Goal: Information Seeking & Learning: Check status

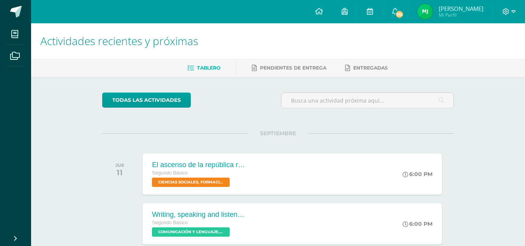
click at [454, 7] on span "[PERSON_NAME]" at bounding box center [461, 9] width 45 height 8
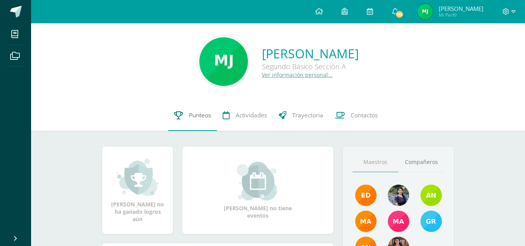
click at [200, 114] on span "Punteos" at bounding box center [200, 115] width 22 height 8
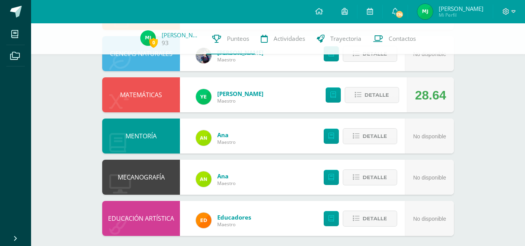
scroll to position [421, 0]
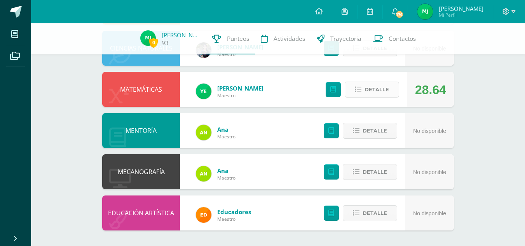
click at [378, 84] on span "Detalle" at bounding box center [376, 89] width 24 height 14
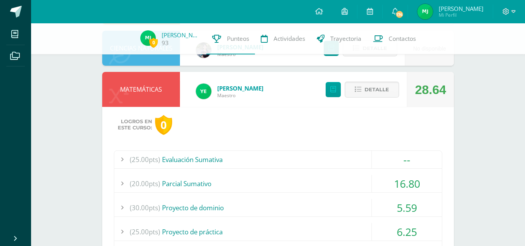
click at [285, 187] on div "(20.00pts) Parcial Sumativo" at bounding box center [277, 183] width 327 height 17
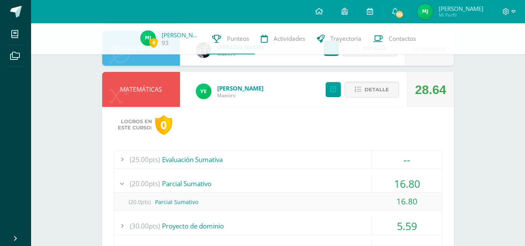
click at [285, 187] on div "(20.00pts) Parcial Sumativo" at bounding box center [277, 183] width 327 height 17
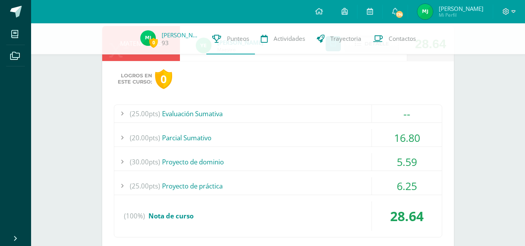
scroll to position [467, 0]
click at [283, 164] on div "(30.00pts) Proyecto de dominio" at bounding box center [277, 161] width 327 height 17
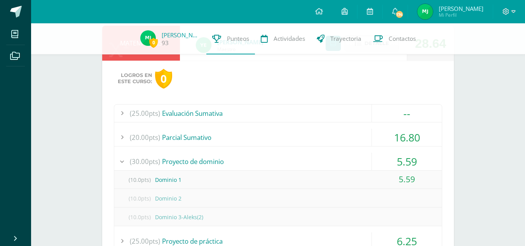
click at [283, 164] on div "(30.00pts) Proyecto de dominio" at bounding box center [277, 161] width 327 height 17
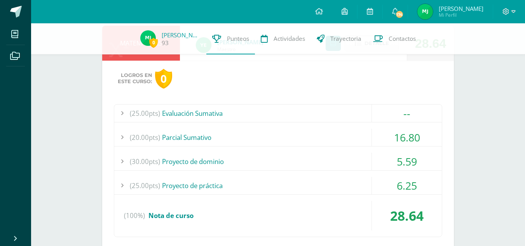
click at [290, 193] on div "(25.00pts) Proyecto de práctica" at bounding box center [277, 185] width 327 height 17
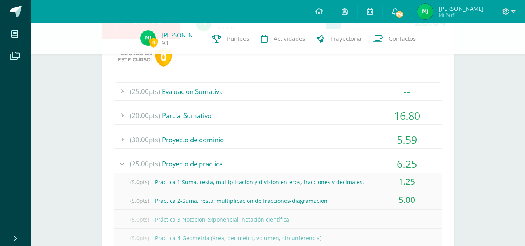
scroll to position [489, 0]
click at [286, 160] on div "(25.00pts) Proyecto de práctica" at bounding box center [277, 163] width 327 height 17
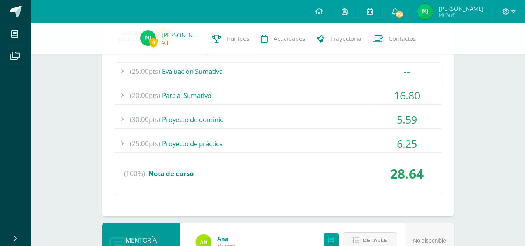
scroll to position [502, 0]
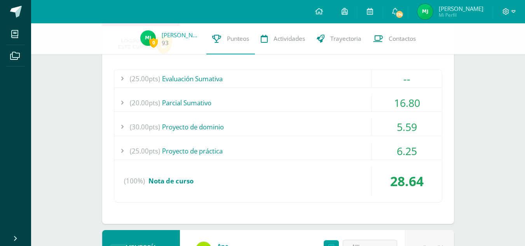
click at [286, 160] on div "(25.00pts) Evaluación Sumativa -- (25.0pts) Evaluación Sumativa" at bounding box center [278, 136] width 328 height 133
click at [283, 152] on div "(25.00pts) Proyecto de práctica" at bounding box center [277, 150] width 327 height 17
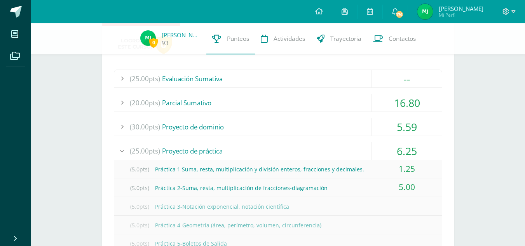
click at [283, 152] on div "(25.00pts) Proyecto de práctica" at bounding box center [277, 150] width 327 height 17
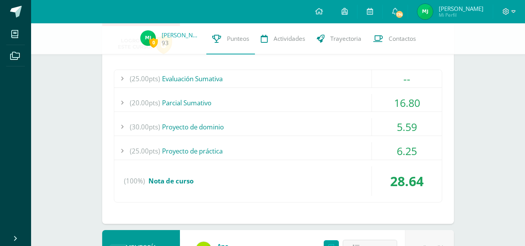
click at [279, 129] on div "(30.00pts) Proyecto de dominio" at bounding box center [277, 126] width 327 height 17
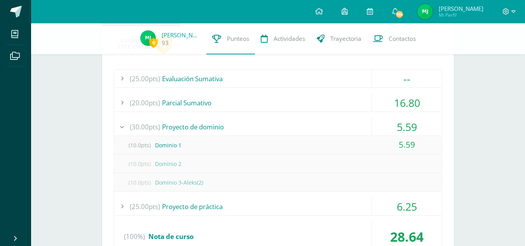
click at [279, 129] on div "(30.00pts) Proyecto de dominio" at bounding box center [277, 126] width 327 height 17
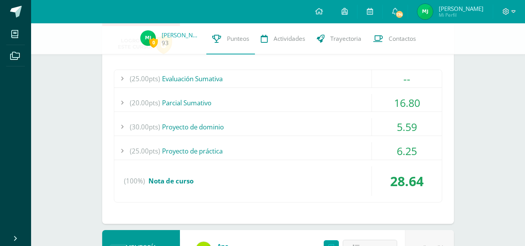
click at [285, 99] on div "(20.00pts) Parcial Sumativo" at bounding box center [277, 102] width 327 height 17
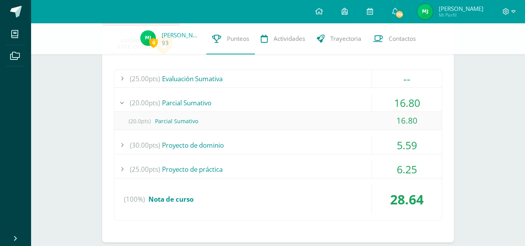
click at [285, 99] on div "(20.00pts) Parcial Sumativo" at bounding box center [277, 102] width 327 height 17
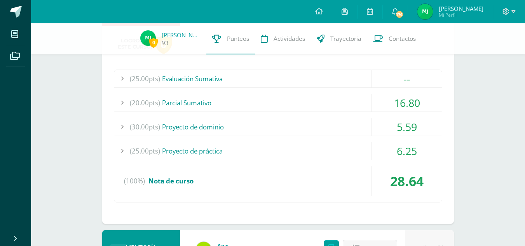
click at [285, 99] on div "(20.00pts) Parcial Sumativo" at bounding box center [277, 102] width 327 height 17
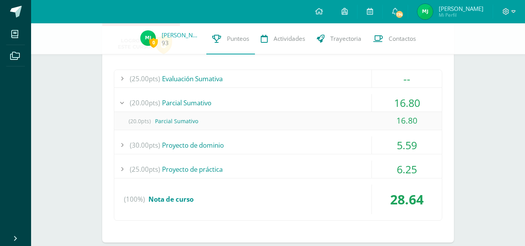
click at [285, 99] on div "(20.00pts) Parcial Sumativo" at bounding box center [277, 102] width 327 height 17
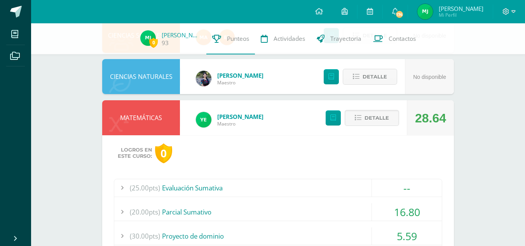
scroll to position [380, 0]
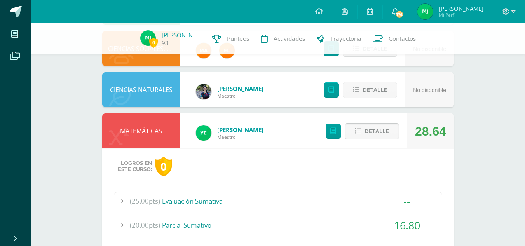
click at [358, 128] on icon at bounding box center [358, 131] width 7 height 7
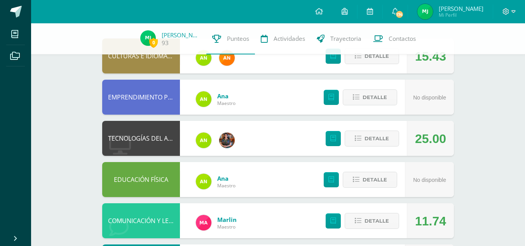
scroll to position [0, 0]
